Goal: Transaction & Acquisition: Purchase product/service

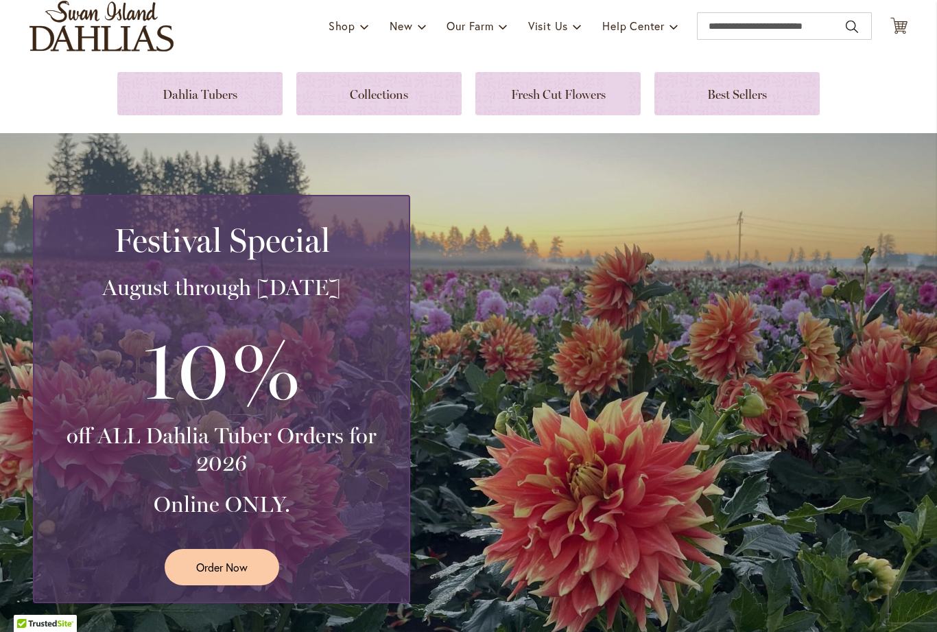
scroll to position [100, 0]
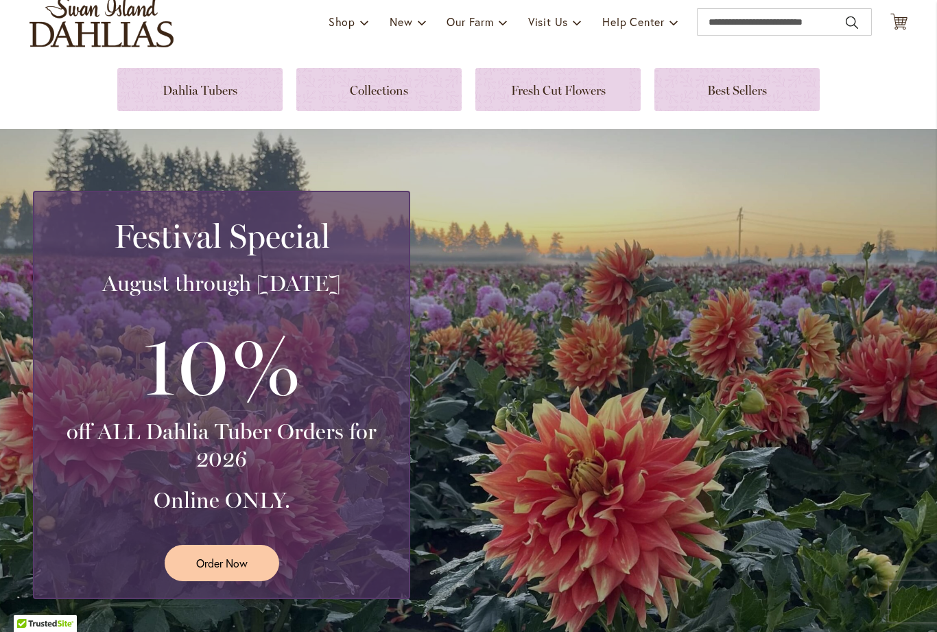
click at [226, 91] on link at bounding box center [199, 89] width 165 height 43
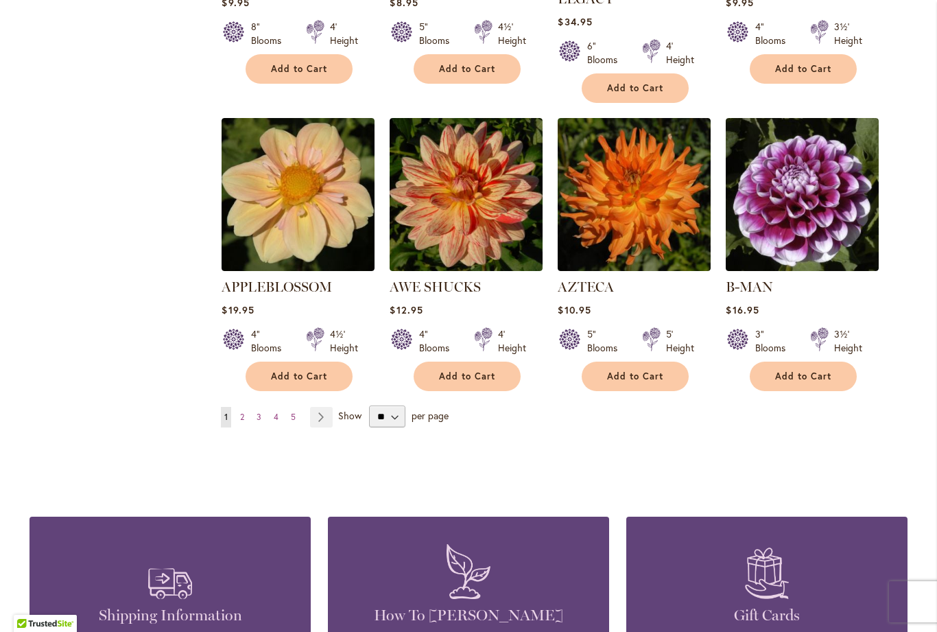
scroll to position [1146, 0]
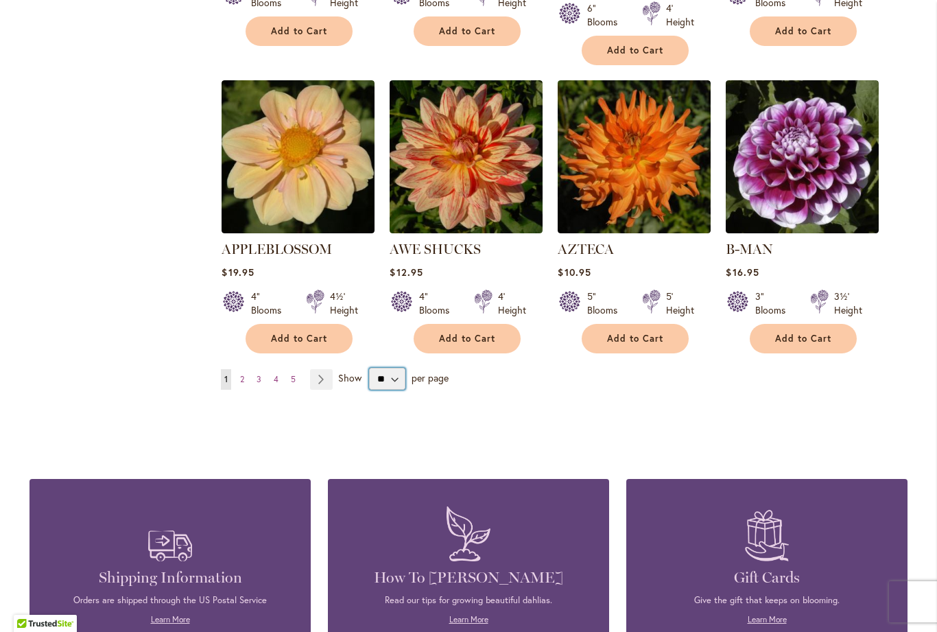
click at [400, 368] on select "** ** ** **" at bounding box center [387, 379] width 36 height 22
select select "**"
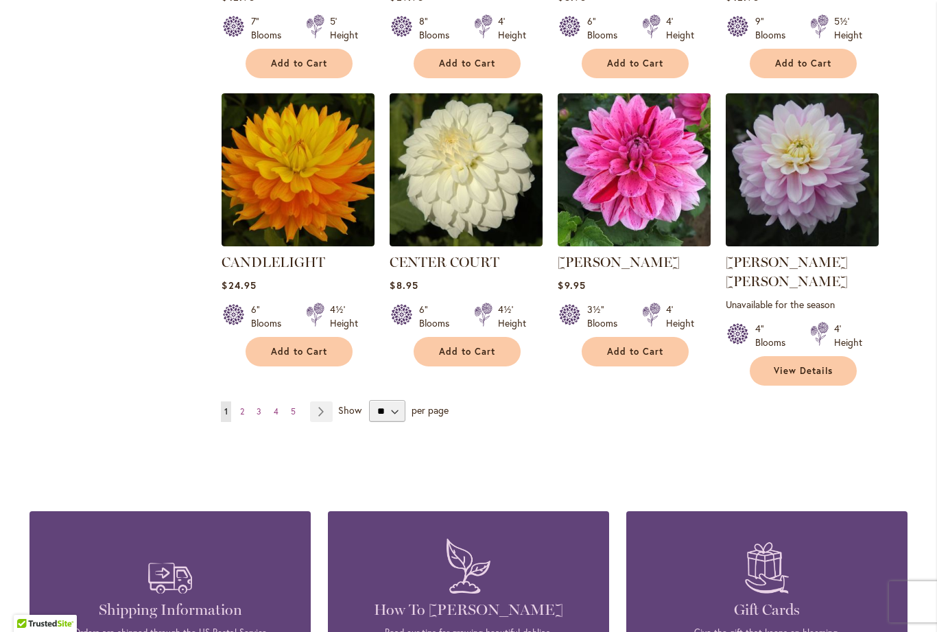
scroll to position [4630, 0]
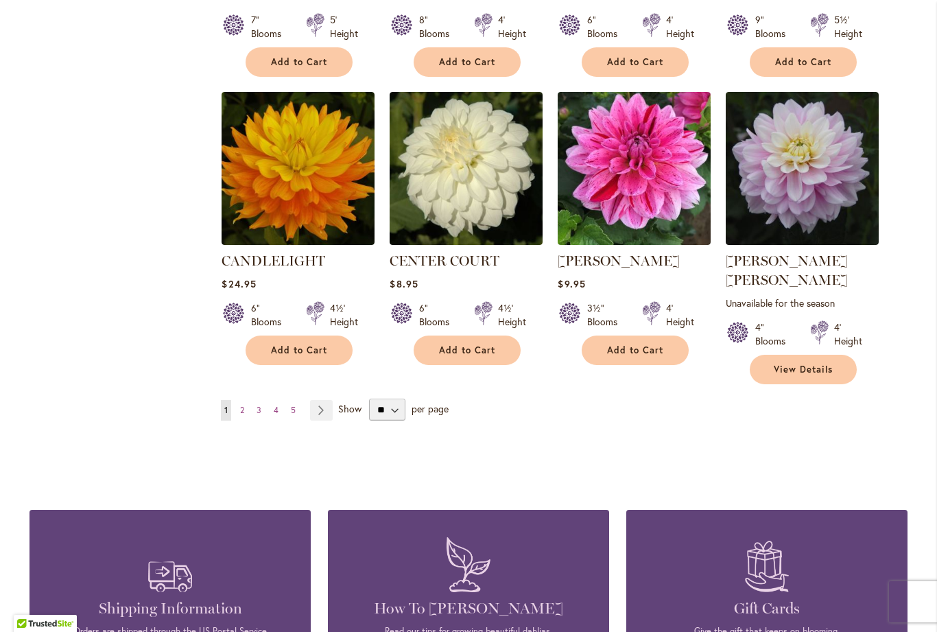
click at [323, 400] on link "Page Next" at bounding box center [321, 410] width 23 height 21
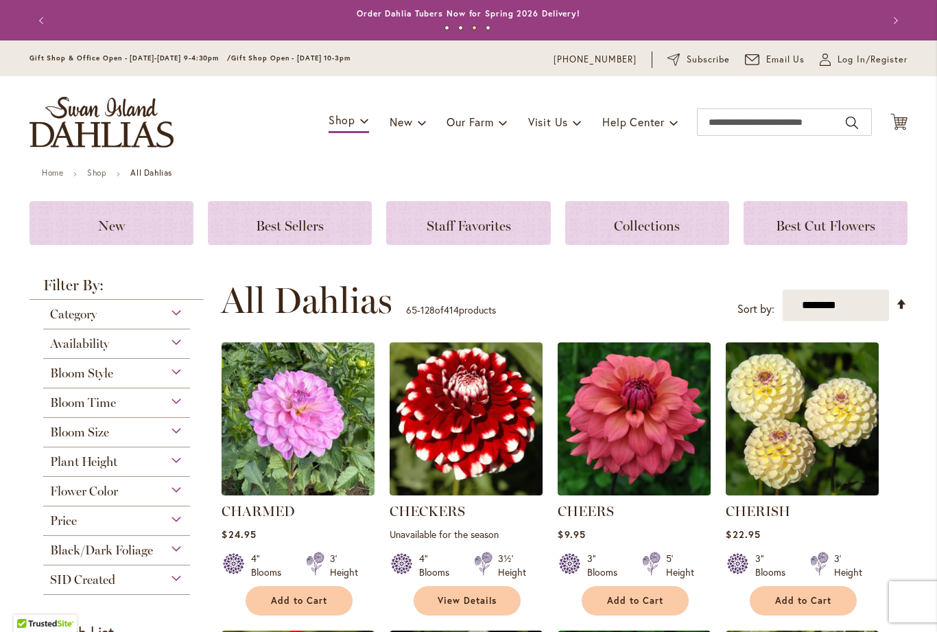
click at [182, 316] on div "Category" at bounding box center [116, 311] width 147 height 22
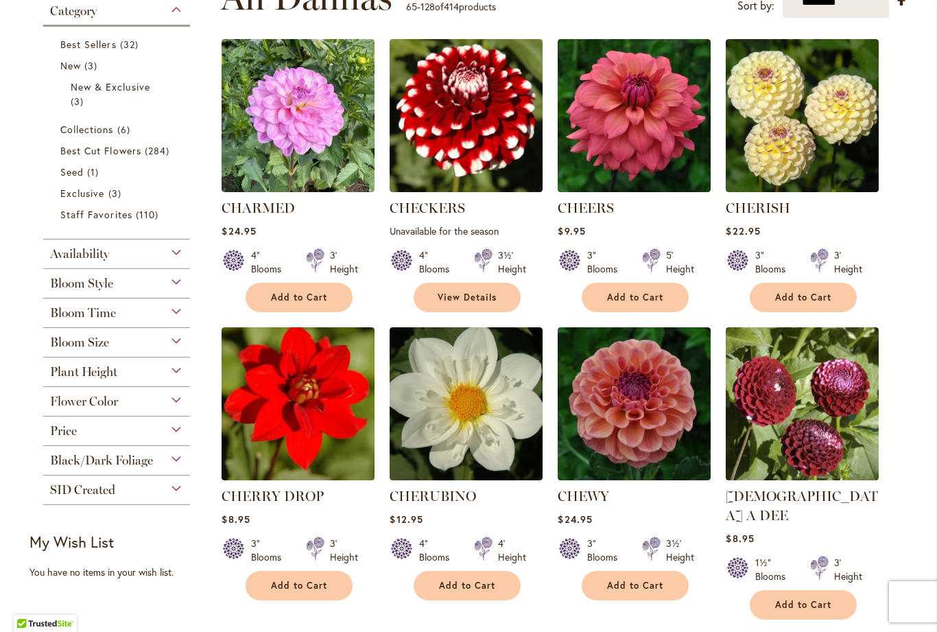
scroll to position [304, 0]
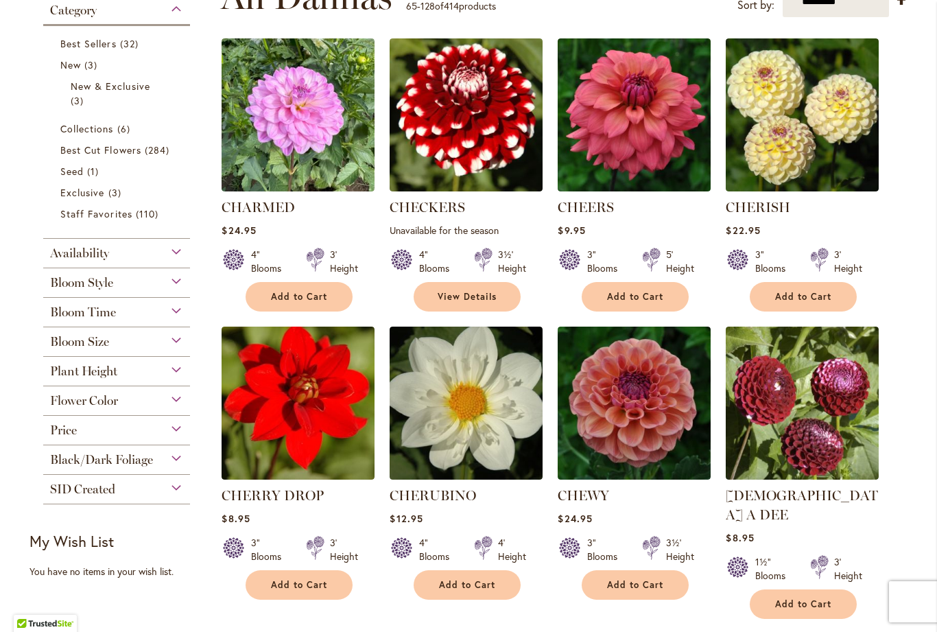
click at [182, 286] on div "Bloom Style" at bounding box center [116, 279] width 147 height 22
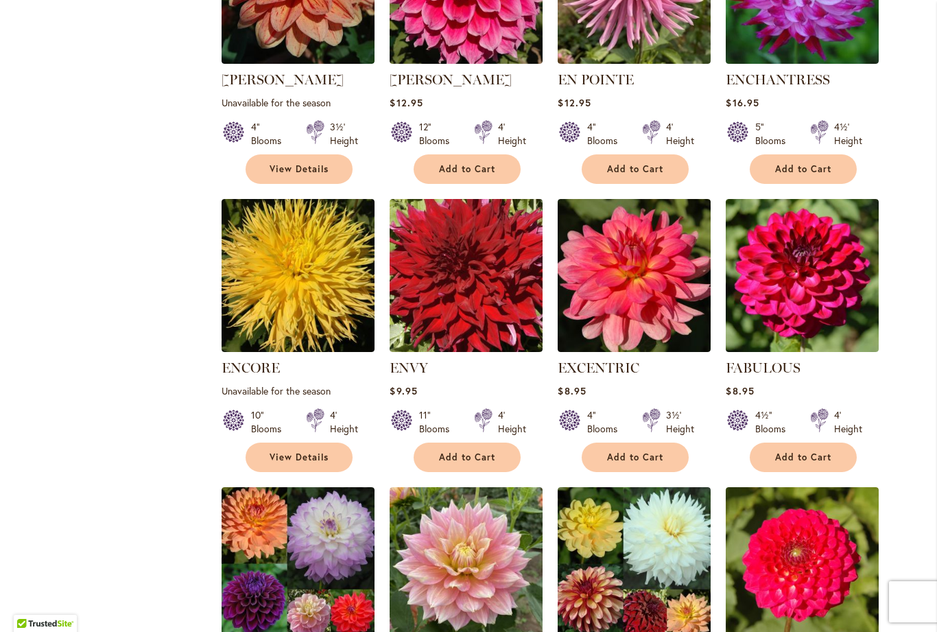
scroll to position [0, 0]
